Goal: Task Accomplishment & Management: Manage account settings

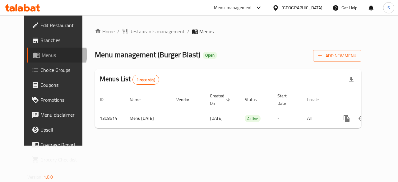
click at [42, 54] on span "Menus" at bounding box center [64, 54] width 44 height 7
click at [32, 50] on link "Menus" at bounding box center [59, 55] width 64 height 15
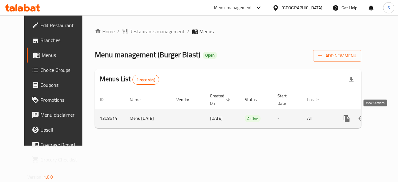
click at [384, 121] on link "enhanced table" at bounding box center [391, 118] width 15 height 15
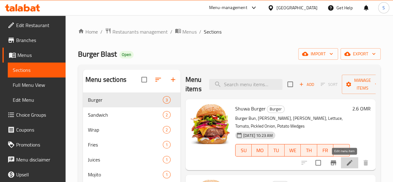
click at [346, 163] on icon at bounding box center [349, 162] width 7 height 7
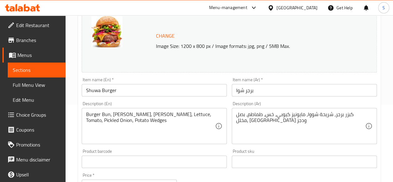
scroll to position [78, 0]
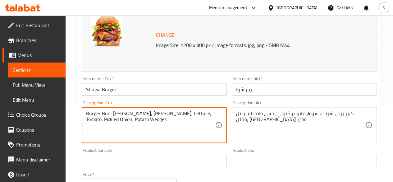
drag, startPoint x: 171, startPoint y: 121, endPoint x: 68, endPoint y: 103, distance: 104.2
click at [168, 39] on button "Change" at bounding box center [165, 35] width 24 height 13
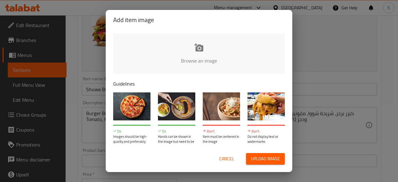
drag, startPoint x: 168, startPoint y: 39, endPoint x: 211, endPoint y: 56, distance: 45.4
click at [220, 160] on span "Cancel" at bounding box center [226, 159] width 15 height 8
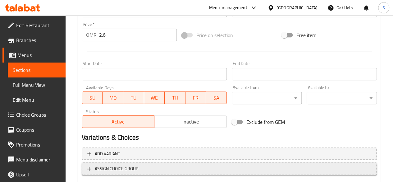
scroll to position [266, 0]
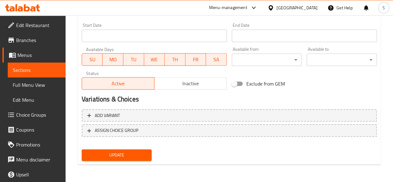
click at [112, 158] on span "Update" at bounding box center [117, 155] width 60 height 8
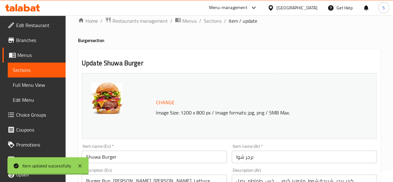
scroll to position [0, 0]
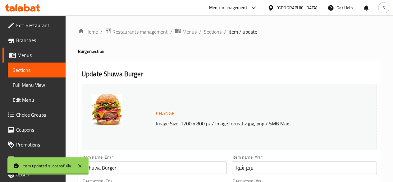
click at [206, 32] on span "Sections" at bounding box center [213, 31] width 18 height 7
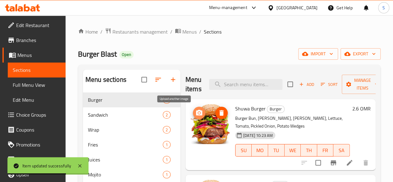
click at [195, 113] on icon "upload picture" at bounding box center [198, 112] width 7 height 7
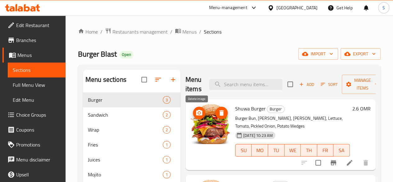
click at [218, 109] on icon "delete image" at bounding box center [221, 112] width 7 height 7
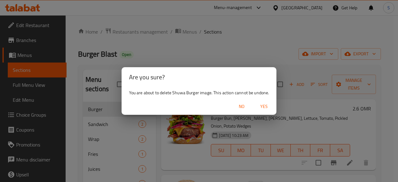
click at [259, 107] on span "Yes" at bounding box center [263, 107] width 15 height 8
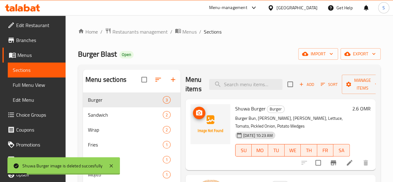
click at [190, 130] on img at bounding box center [210, 124] width 40 height 40
click at [196, 110] on icon "upload picture" at bounding box center [199, 113] width 6 height 6
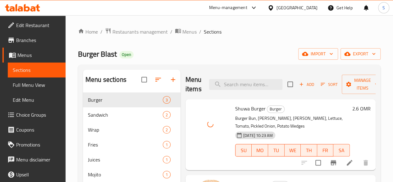
scroll to position [78, 0]
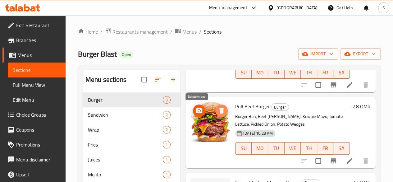
click at [219, 109] on icon "delete image" at bounding box center [221, 111] width 4 height 6
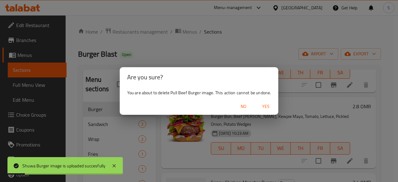
click at [261, 108] on span "Yes" at bounding box center [265, 107] width 15 height 8
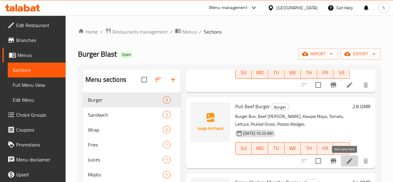
click at [347, 160] on icon at bounding box center [349, 160] width 7 height 7
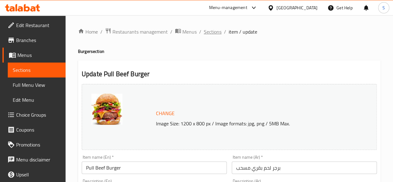
click at [215, 35] on span "Sections" at bounding box center [213, 31] width 18 height 7
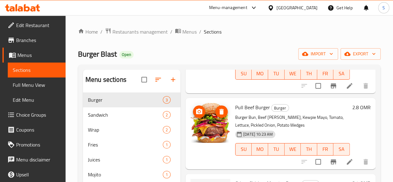
scroll to position [77, 0]
click at [219, 112] on icon "delete image" at bounding box center [221, 111] width 4 height 6
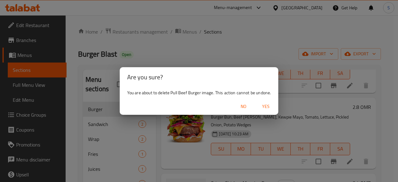
click at [267, 106] on span "Yes" at bounding box center [265, 107] width 15 height 8
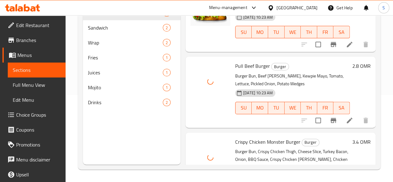
scroll to position [78, 0]
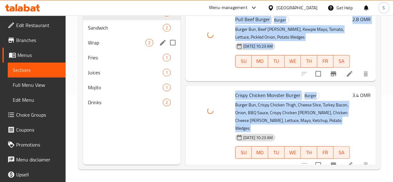
drag, startPoint x: 217, startPoint y: 125, endPoint x: 91, endPoint y: 52, distance: 145.5
click at [91, 52] on div "Menu sections Burger 3 Sandwich 2 Wrap 2 Fries 1 Juices 1 Mojito 1 Drinks 2 Men…" at bounding box center [229, 74] width 293 height 182
click at [90, 33] on div "Sandwich 2" at bounding box center [132, 27] width 98 height 15
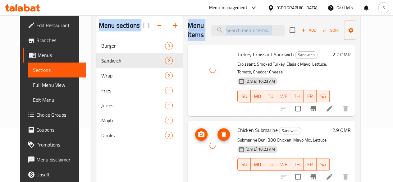
scroll to position [87, 0]
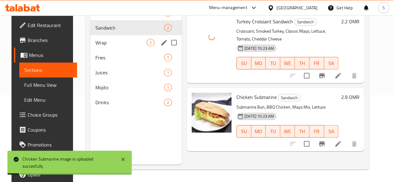
click at [112, 47] on div "Wrap 2" at bounding box center [135, 42] width 91 height 15
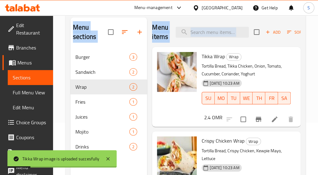
click at [178, 20] on div "Menu items Add Sort Manage items" at bounding box center [226, 32] width 149 height 30
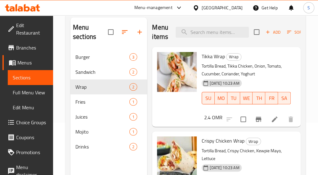
scroll to position [24, 0]
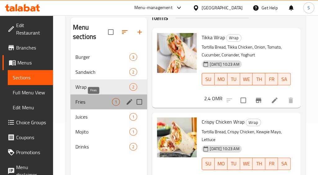
click at [90, 103] on span "Fries" at bounding box center [94, 101] width 37 height 7
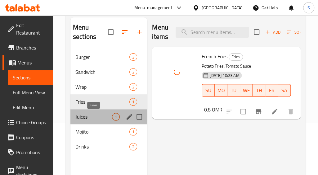
click at [79, 116] on span "Juices" at bounding box center [94, 116] width 37 height 7
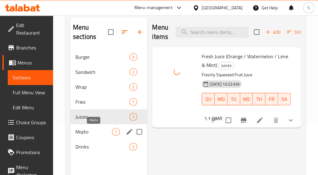
click at [86, 130] on span "Mojito" at bounding box center [94, 131] width 37 height 7
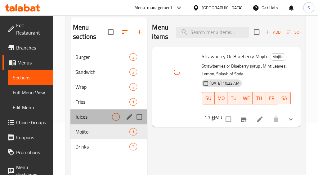
click at [83, 111] on div "Juices 1" at bounding box center [109, 116] width 77 height 15
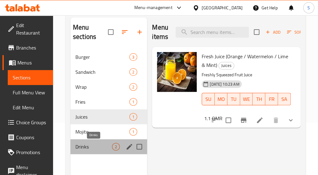
click at [85, 145] on span "Drinks" at bounding box center [94, 146] width 37 height 7
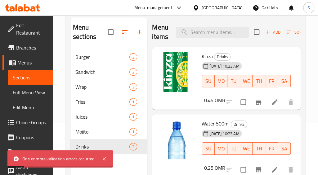
scroll to position [87, 0]
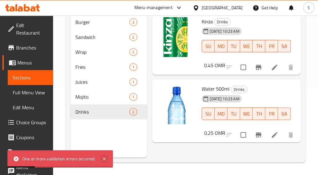
click at [106, 158] on icon at bounding box center [104, 158] width 7 height 7
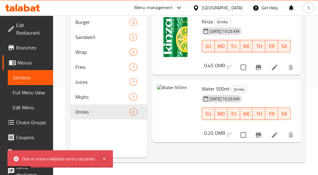
click at [106, 162] on icon at bounding box center [104, 158] width 7 height 7
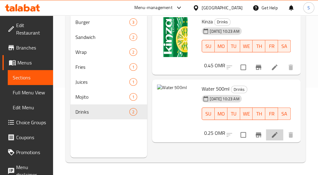
click at [270, 136] on li at bounding box center [274, 134] width 17 height 11
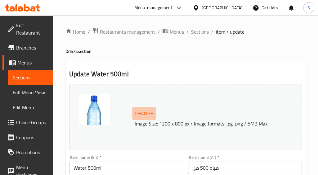
click at [142, 113] on span "Change" at bounding box center [144, 113] width 19 height 9
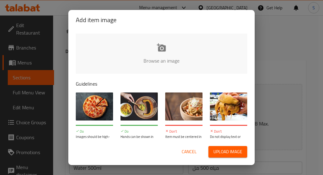
type input "C:\fakepath\Water 500ml.webp"
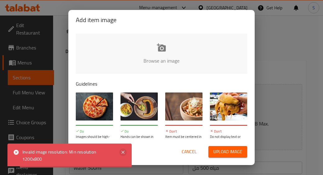
click at [119, 150] on icon at bounding box center [122, 151] width 7 height 7
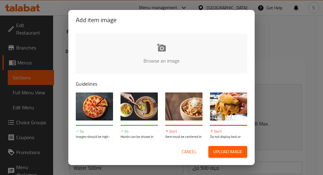
click at [190, 150] on span "Cancel" at bounding box center [189, 152] width 15 height 8
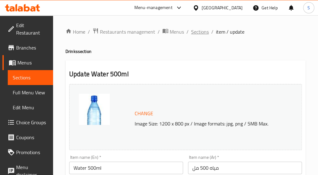
click at [195, 35] on span "Sections" at bounding box center [200, 31] width 18 height 7
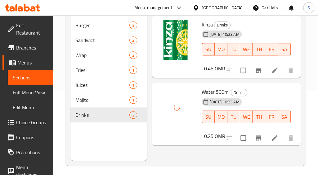
scroll to position [42, 0]
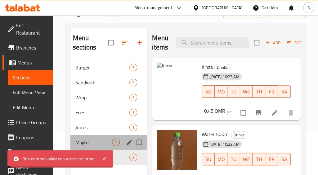
click at [86, 146] on div "Mojito 1" at bounding box center [109, 142] width 77 height 15
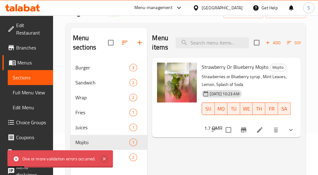
click at [106, 161] on icon at bounding box center [104, 158] width 7 height 7
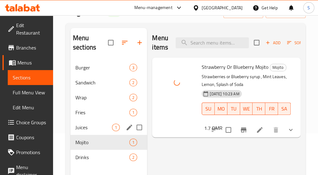
click at [88, 131] on div "Juices 1" at bounding box center [109, 127] width 77 height 15
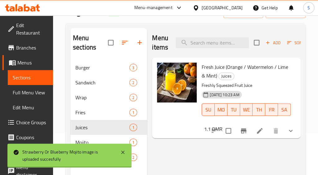
click at [89, 148] on div "Strawberry Or Blueberry Mojito image is uploaded succesfully" at bounding box center [68, 155] width 92 height 14
click at [124, 154] on icon at bounding box center [122, 151] width 7 height 7
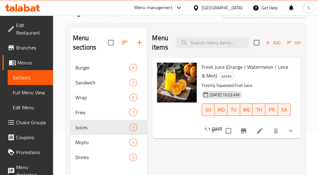
click at [94, 156] on span "Drinks" at bounding box center [103, 156] width 54 height 7
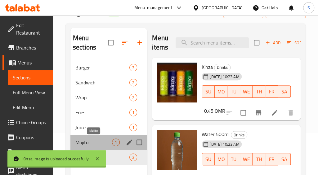
click at [80, 142] on span "Mojito" at bounding box center [94, 141] width 37 height 7
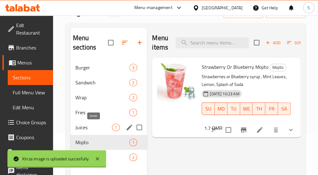
click at [85, 124] on span "Juices" at bounding box center [94, 126] width 37 height 7
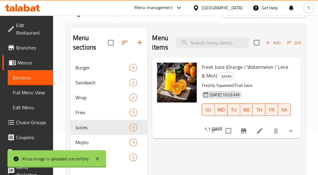
click at [23, 7] on icon at bounding box center [22, 7] width 35 height 7
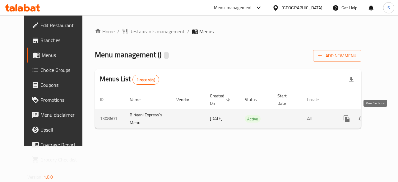
click at [387, 121] on icon "enhanced table" at bounding box center [390, 118] width 7 height 7
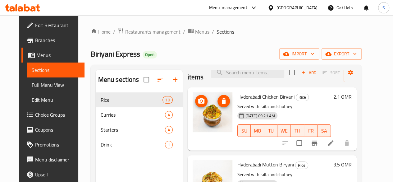
scroll to position [11, 0]
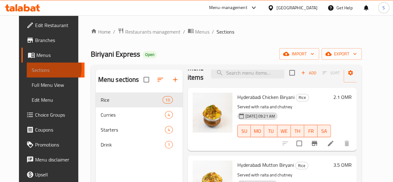
click at [32, 68] on span "Sections" at bounding box center [56, 69] width 48 height 7
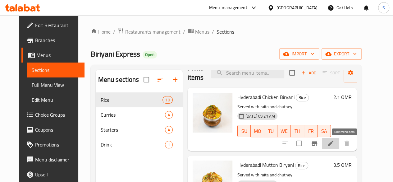
click at [333, 142] on icon at bounding box center [331, 143] width 6 height 6
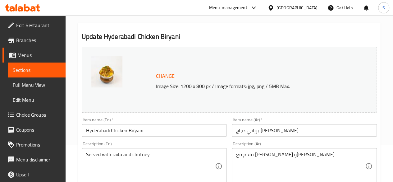
scroll to position [38, 0]
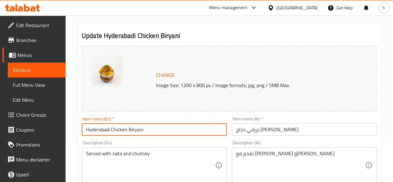
drag, startPoint x: 156, startPoint y: 131, endPoint x: 43, endPoint y: 135, distance: 112.6
paste input "Biryani Butter Chicken"
type input "Biryani Butter Chicken"
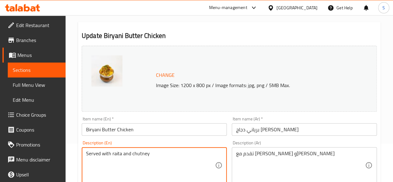
drag, startPoint x: 163, startPoint y: 153, endPoint x: 42, endPoint y: 156, distance: 121.2
paste textarea "Biryani Rice, Chicken Cashew Nut Paste, Butter, Fried Onions, Coriander Leaves,…"
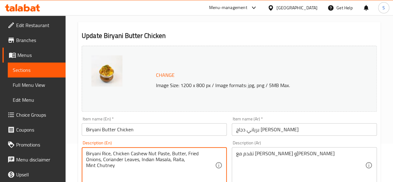
type textarea "Biryani Rice, Chicken Cashew Nut Paste, Butter, Fried Onions, Coriander Leaves,…"
drag, startPoint x: 293, startPoint y: 153, endPoint x: 235, endPoint y: 149, distance: 57.9
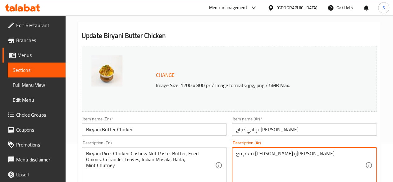
paste textarea "[PERSON_NAME]، معجون دجاج بالكاجو، زبدة، بصل مقلي، أوراق كزبرة، ماسالا هندية، ر…"
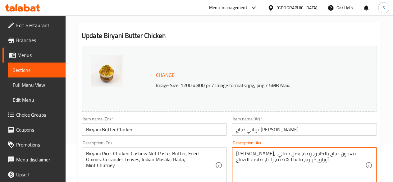
type textarea "[PERSON_NAME]، معجون دجاج بالكاجو، زبدة، بصل مقلي، أوراق كزبرة، ماسالا هندية، ر…"
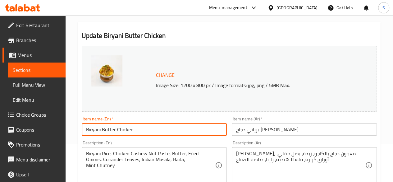
drag, startPoint x: 165, startPoint y: 130, endPoint x: 45, endPoint y: 124, distance: 119.4
drag, startPoint x: 298, startPoint y: 128, endPoint x: 233, endPoint y: 128, distance: 64.6
click at [237, 129] on input "برياني دجاج [PERSON_NAME]" at bounding box center [304, 129] width 145 height 12
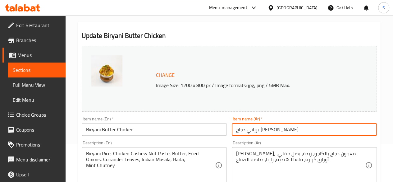
paste input "الزبدة"
type input "برياني دجاج بالزبدة"
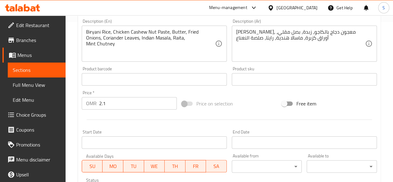
scroll to position [160, 0]
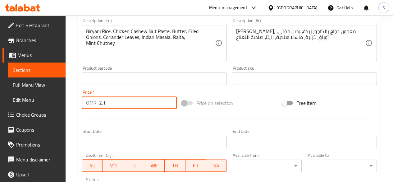
drag, startPoint x: 121, startPoint y: 101, endPoint x: 66, endPoint y: 98, distance: 55.1
click at [66, 98] on div "Home / Restaurants management / Menus / Sections / item / update Rice section U…" at bounding box center [229, 71] width 327 height 433
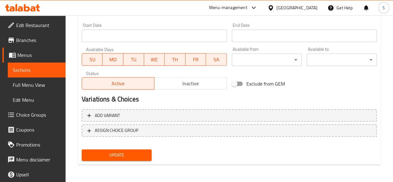
type input "2.4"
click at [108, 154] on span "Update" at bounding box center [117, 155] width 60 height 8
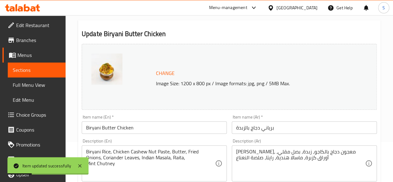
scroll to position [0, 0]
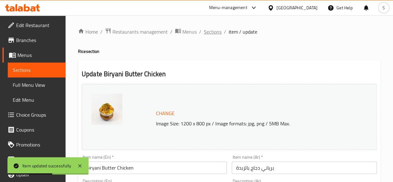
click at [209, 29] on span "Sections" at bounding box center [213, 31] width 18 height 7
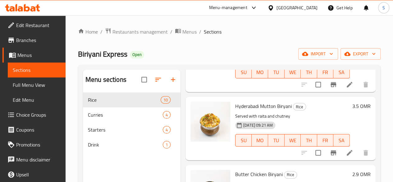
scroll to position [78, 0]
click at [346, 153] on icon at bounding box center [349, 152] width 7 height 7
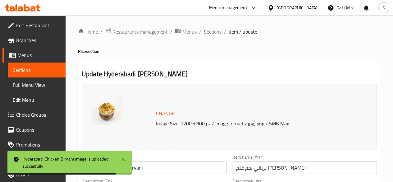
scroll to position [39, 0]
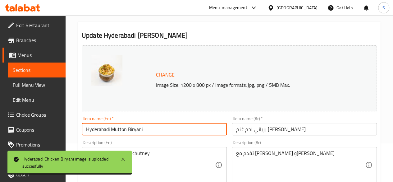
drag, startPoint x: 151, startPoint y: 130, endPoint x: 32, endPoint y: 144, distance: 119.8
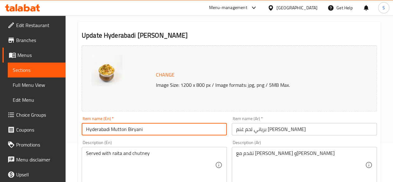
paste input "Mutton Biri"
type input "[PERSON_NAME]"
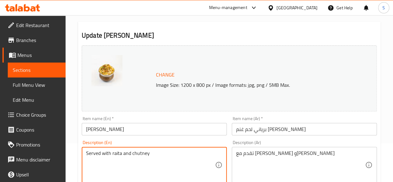
drag, startPoint x: 166, startPoint y: 155, endPoint x: 40, endPoint y: 162, distance: 125.7
paste textarea "Mutton, Biryani Rice, Spicy Grilled Pineapple Chutney, Onion, Raita"
type textarea "Mutton, Biryani Rice, Spicy Grilled Pineapple Chutney, Onion, Raita"
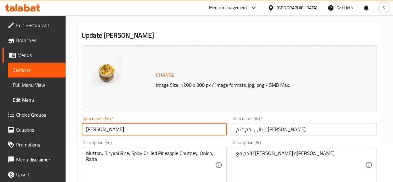
drag, startPoint x: 124, startPoint y: 126, endPoint x: 20, endPoint y: 125, distance: 103.8
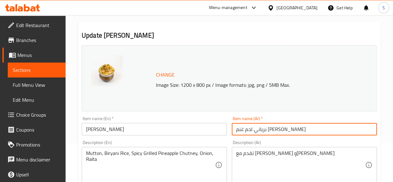
drag, startPoint x: 298, startPoint y: 125, endPoint x: 207, endPoint y: 123, distance: 90.7
click at [207, 123] on div "Change Image Size: 1200 x 800 px / Image formats: jpg, png / 5MB Max. Item name…" at bounding box center [229, 181] width 300 height 277
paste input "لضأن"
type input "برياني لحم الضأن"
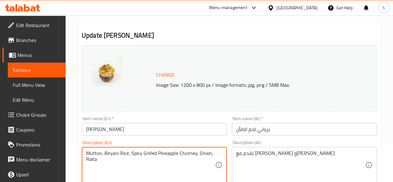
drag, startPoint x: 105, startPoint y: 159, endPoint x: 78, endPoint y: 146, distance: 29.5
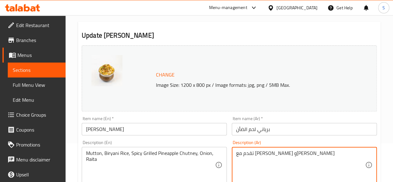
drag, startPoint x: 295, startPoint y: 150, endPoint x: 217, endPoint y: 151, distance: 78.3
paste textarea "لحم ضأن، أرز برياني، صلصة أناناس مشوية حارة، بصل، [GEOGRAPHIC_DATA]"
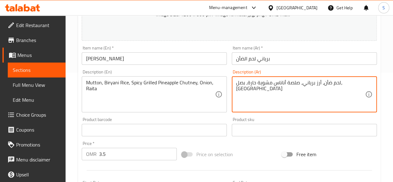
scroll to position [112, 0]
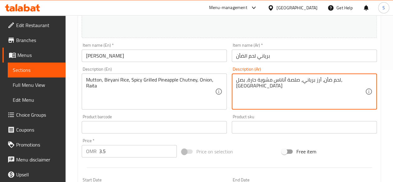
type textarea "لحم ضأن، أرز برياني، صلصة أناناس مشوية حارة، بصل، [GEOGRAPHIC_DATA]"
click at [126, 143] on div "Price   * OMR 3.5 Price *" at bounding box center [129, 147] width 95 height 19
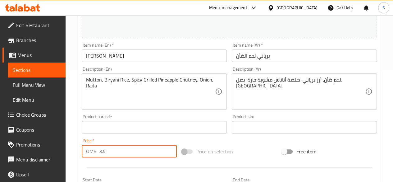
drag, startPoint x: 148, startPoint y: 150, endPoint x: 56, endPoint y: 144, distance: 91.9
click at [56, 144] on div "Edit Restaurant Branches Menus Sections Full Menu View Edit Menu Choice Groups …" at bounding box center [196, 119] width 393 height 433
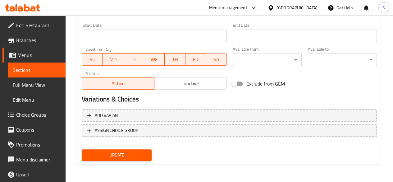
type input "2.7"
click at [112, 149] on button "Update" at bounding box center [117, 154] width 70 height 11
click at [111, 153] on span "Update" at bounding box center [117, 155] width 60 height 8
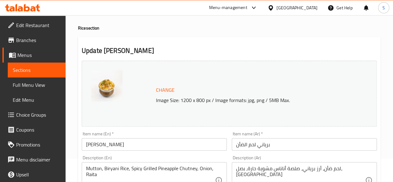
scroll to position [0, 0]
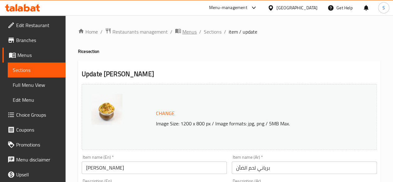
click at [176, 28] on icon "breadcrumb" at bounding box center [178, 31] width 6 height 6
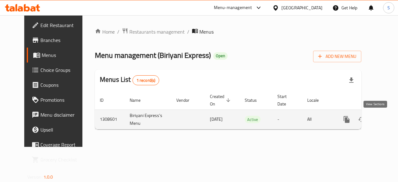
click at [388, 120] on icon "enhanced table" at bounding box center [391, 120] width 6 height 6
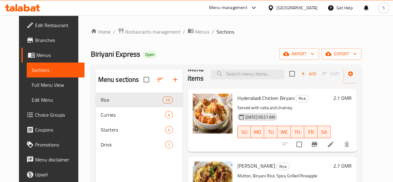
scroll to position [7, 0]
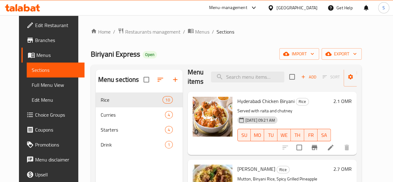
click at [229, 50] on div "Biriyani Express Open import export" at bounding box center [226, 53] width 271 height 11
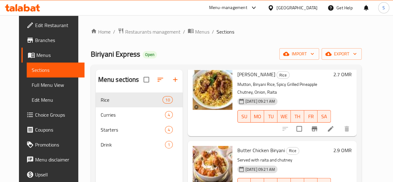
scroll to position [137, 0]
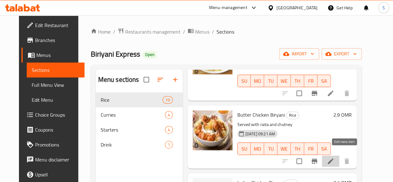
click at [333, 158] on icon at bounding box center [331, 161] width 6 height 6
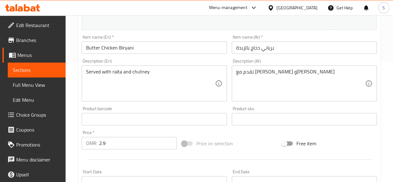
scroll to position [119, 0]
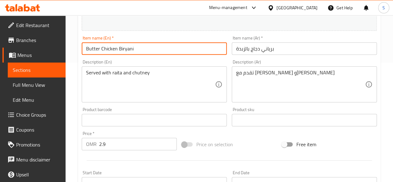
drag, startPoint x: 145, startPoint y: 45, endPoint x: 67, endPoint y: 45, distance: 78.0
click at [67, 45] on div "Home / Restaurants management / Menus / Sections / item / update Rice section U…" at bounding box center [229, 112] width 327 height 433
paste input "iryani Chicken 65"
type input "Biryani Chicken 65"
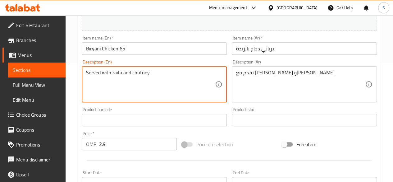
drag, startPoint x: 152, startPoint y: 70, endPoint x: 18, endPoint y: 59, distance: 135.0
click at [139, 83] on textarea at bounding box center [150, 85] width 129 height 30
paste textarea "Biryani Rice, Chicken 65 Indian Masala, Fried Onions, Coriander Leaves, Raita, …"
type textarea "Biryani Rice, Chicken 65 Indian Masala, Fried Onions, Coriander Leaves, Raita, …"
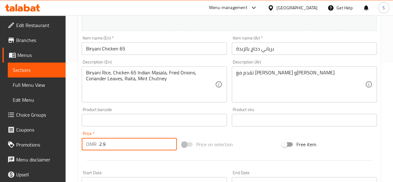
click at [120, 149] on input "2.9" at bounding box center [138, 144] width 78 height 12
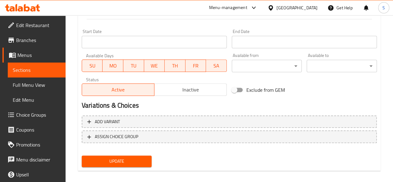
scroll to position [261, 0]
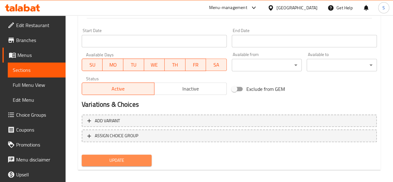
click at [126, 163] on span "Update" at bounding box center [117, 160] width 60 height 8
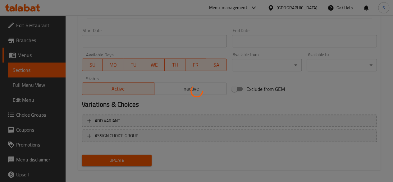
click at [126, 163] on div at bounding box center [196, 91] width 393 height 182
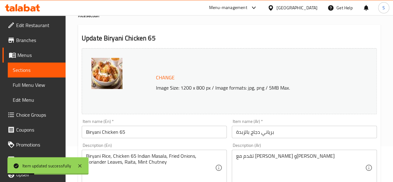
scroll to position [0, 0]
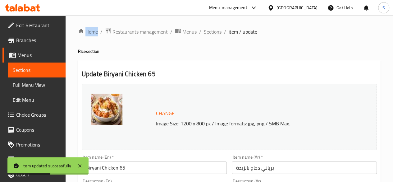
click at [214, 31] on span "Sections" at bounding box center [213, 31] width 18 height 7
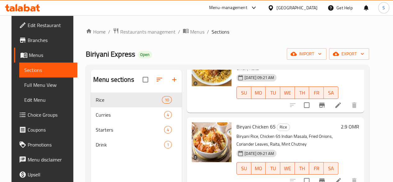
scroll to position [29, 0]
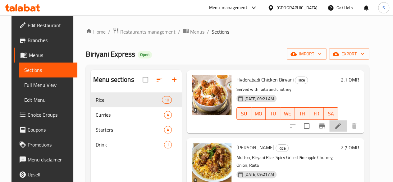
click at [339, 130] on li at bounding box center [337, 125] width 17 height 11
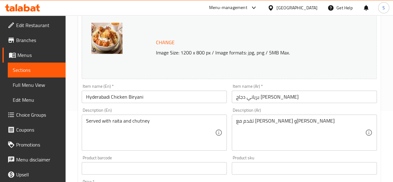
scroll to position [71, 0]
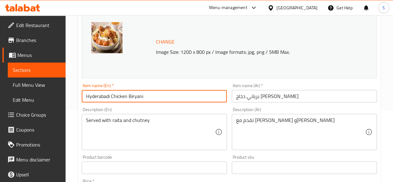
drag, startPoint x: 152, startPoint y: 91, endPoint x: 44, endPoint y: 78, distance: 108.3
click at [44, 78] on div "Edit Restaurant Branches Menus Sections Full Menu View Edit Menu Choice Groups …" at bounding box center [196, 160] width 393 height 433
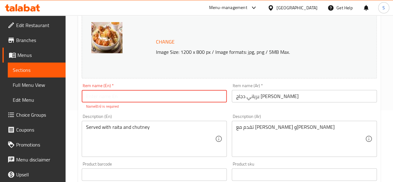
paste input "Biryani Butter Chicken"
type input "Biryani Butter Chicken"
drag, startPoint x: 159, startPoint y: 127, endPoint x: 0, endPoint y: 112, distance: 160.1
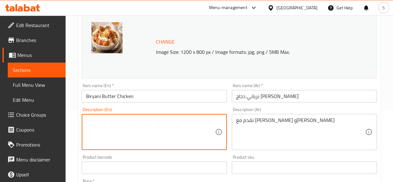
paste textarea "Biryani Rice, Chicken Cashew Nut Paste, Butter, Fried Onions, Coriander Leaves,…"
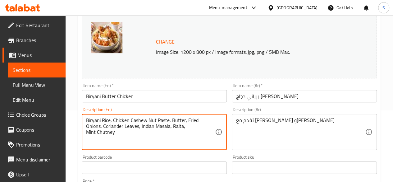
type textarea "Biryani Rice, Chicken Cashew Nut Paste, Butter, Fried Onions, Coriander Leaves,…"
drag, startPoint x: 154, startPoint y: 98, endPoint x: 34, endPoint y: 94, distance: 120.3
click at [34, 94] on div "Edit Restaurant Branches Menus Sections Full Menu View Edit Menu Choice Groups …" at bounding box center [196, 160] width 393 height 433
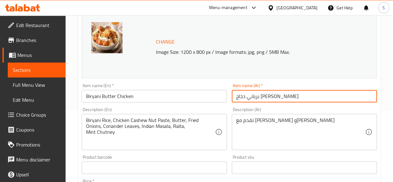
drag, startPoint x: 296, startPoint y: 97, endPoint x: 216, endPoint y: 96, distance: 80.8
click at [216, 96] on div "Change Image Size: 1200 x 800 px / Image formats: jpg, png / 5MB Max. Item name…" at bounding box center [229, 148] width 300 height 277
paste input "الزبدة"
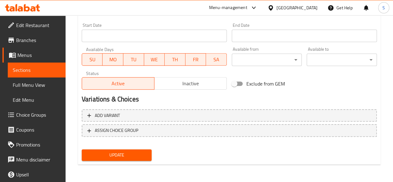
scroll to position [212, 0]
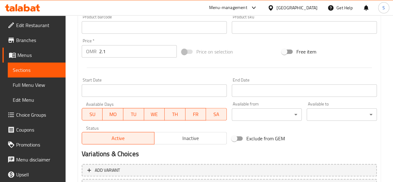
type input "برياني دجاج بالزبدة"
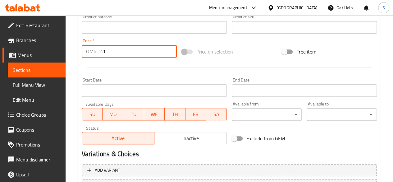
click at [133, 56] on input "2.1" at bounding box center [138, 51] width 78 height 12
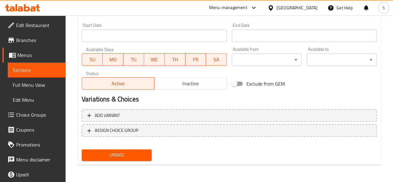
type input "2.4"
click at [100, 159] on button "Update" at bounding box center [117, 154] width 70 height 11
click at [36, 64] on link "Sections" at bounding box center [37, 69] width 58 height 15
